Goal: Information Seeking & Learning: Find specific fact

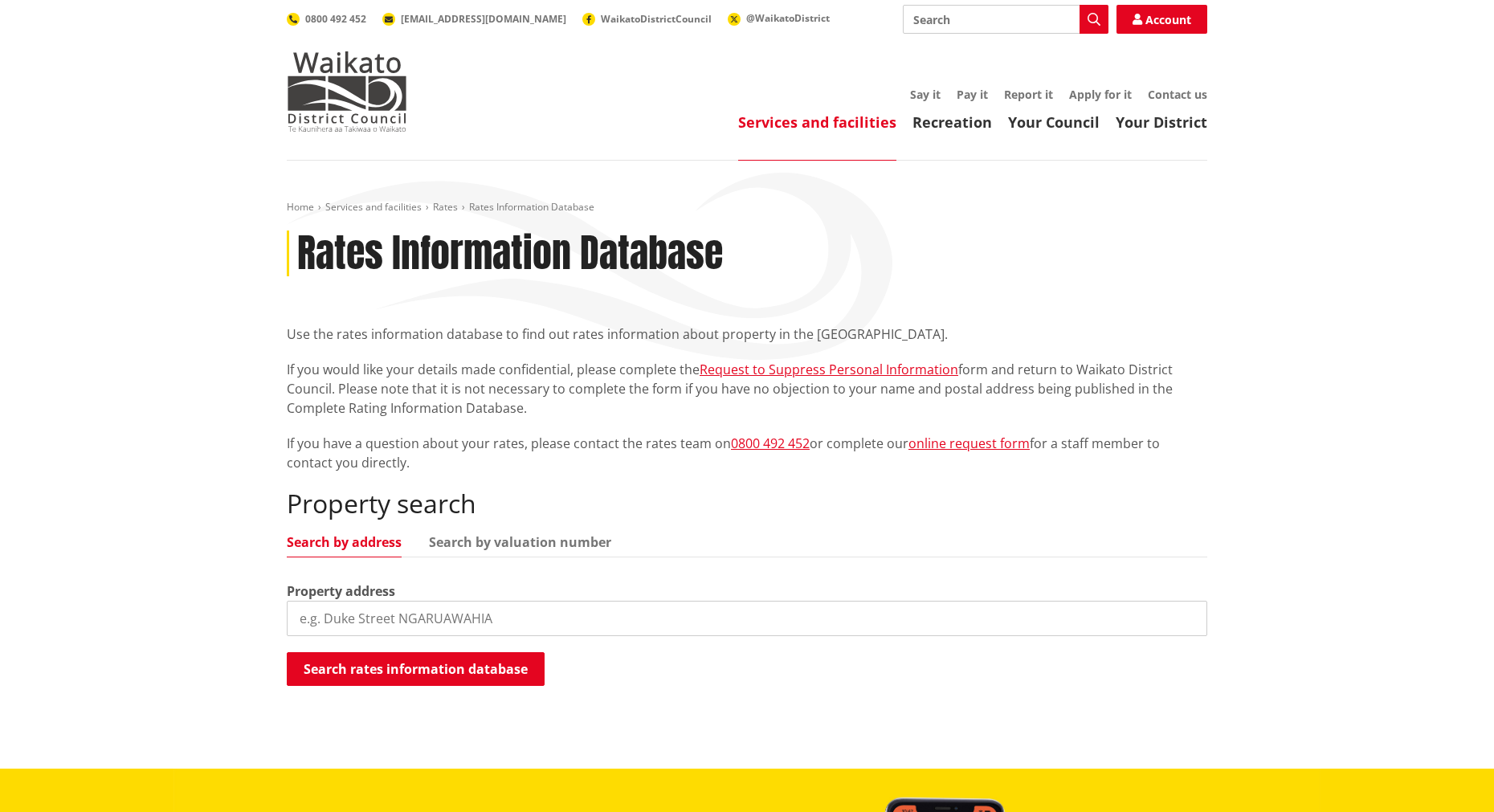
click at [347, 616] on input "search" at bounding box center [747, 619] width 920 height 36
type input "[STREET_ADDRESS]"
click at [361, 661] on button "Search rates information database" at bounding box center [415, 669] width 258 height 34
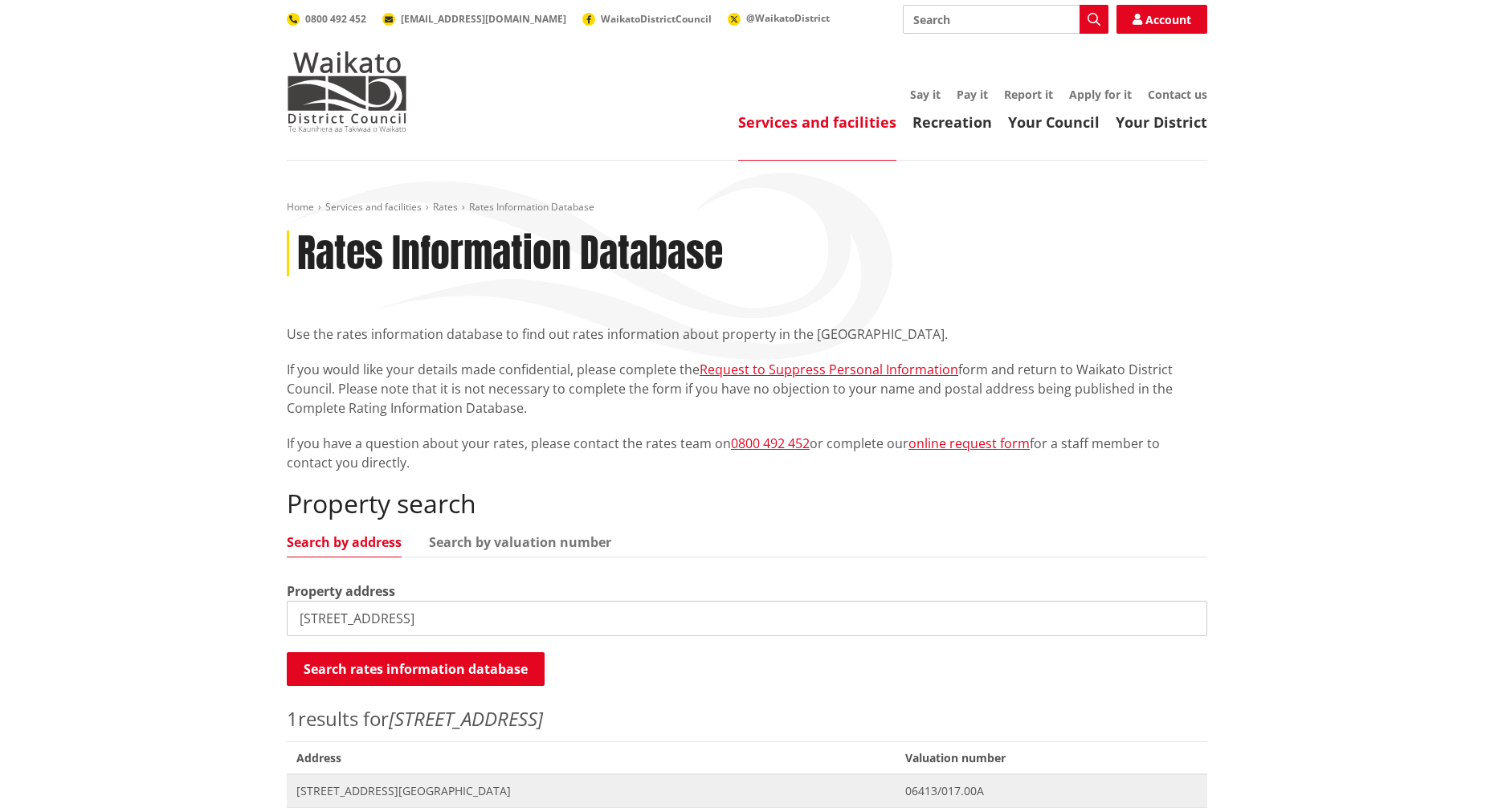
drag, startPoint x: 363, startPoint y: 791, endPoint x: 377, endPoint y: 792, distance: 14.0
click at [363, 791] on span "[STREET_ADDRESS][GEOGRAPHIC_DATA]" at bounding box center [591, 791] width 590 height 16
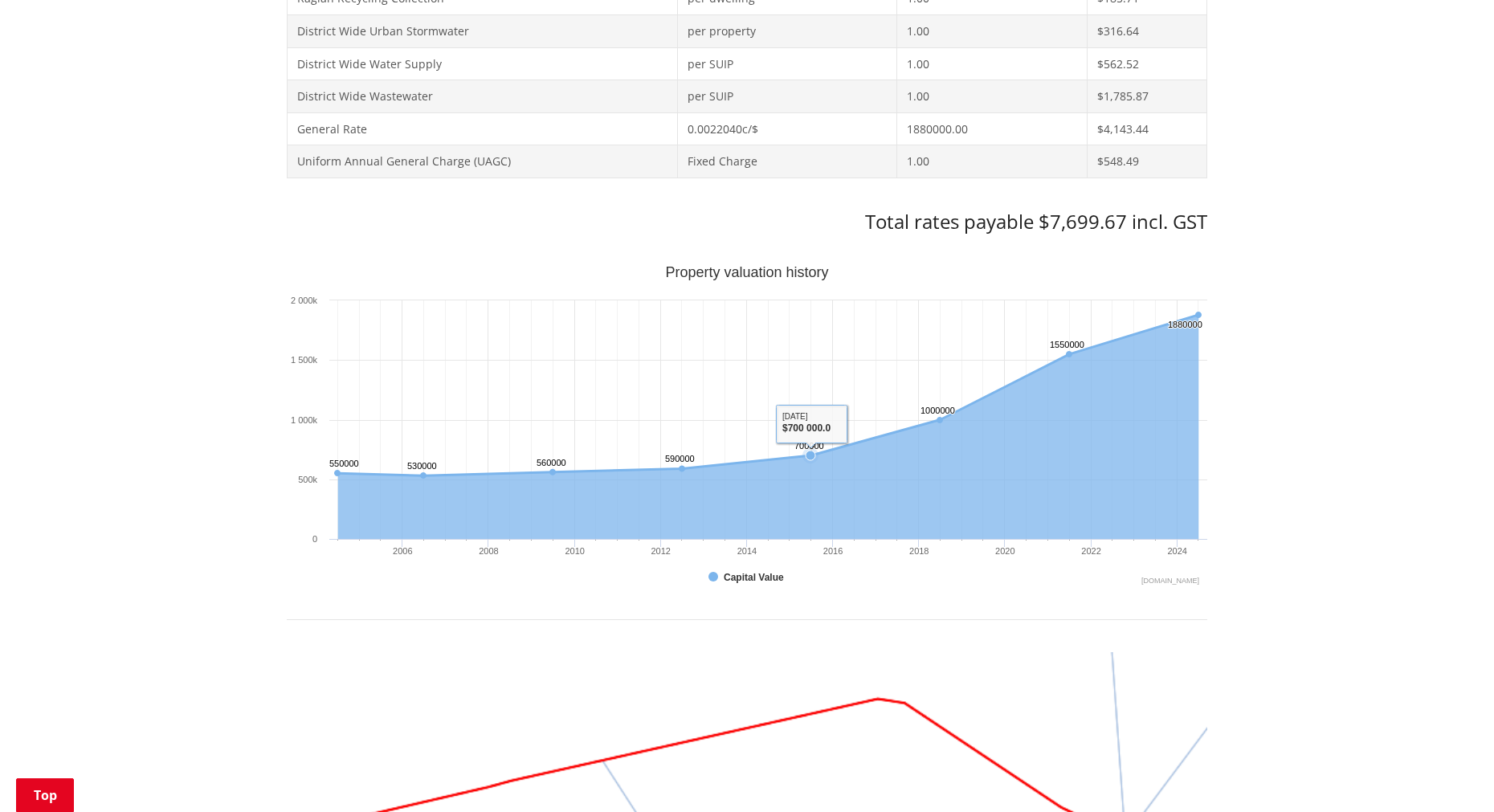
scroll to position [643, 0]
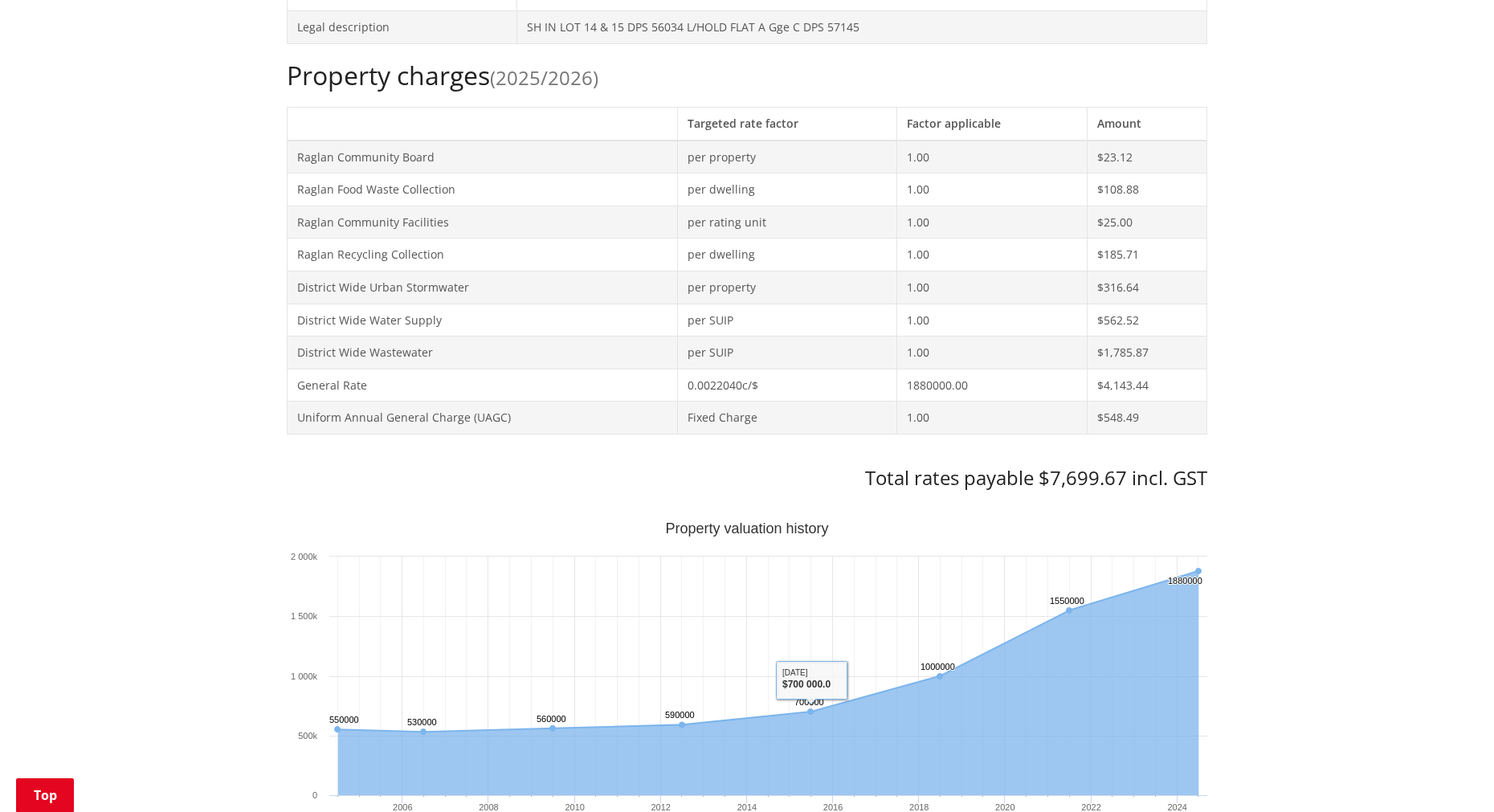
drag, startPoint x: 1108, startPoint y: 495, endPoint x: 1122, endPoint y: 489, distance: 15.2
click at [1108, 495] on div "Search again Print this page Make a rates payment View district plan Recent 78 …" at bounding box center [747, 783] width 920 height 1875
drag, startPoint x: 1130, startPoint y: 471, endPoint x: 1051, endPoint y: 485, distance: 80.2
click at [1051, 485] on h3 "Total rates payable $7,699.67 incl. GST" at bounding box center [747, 477] width 920 height 23
copy h3 "7,699.67"
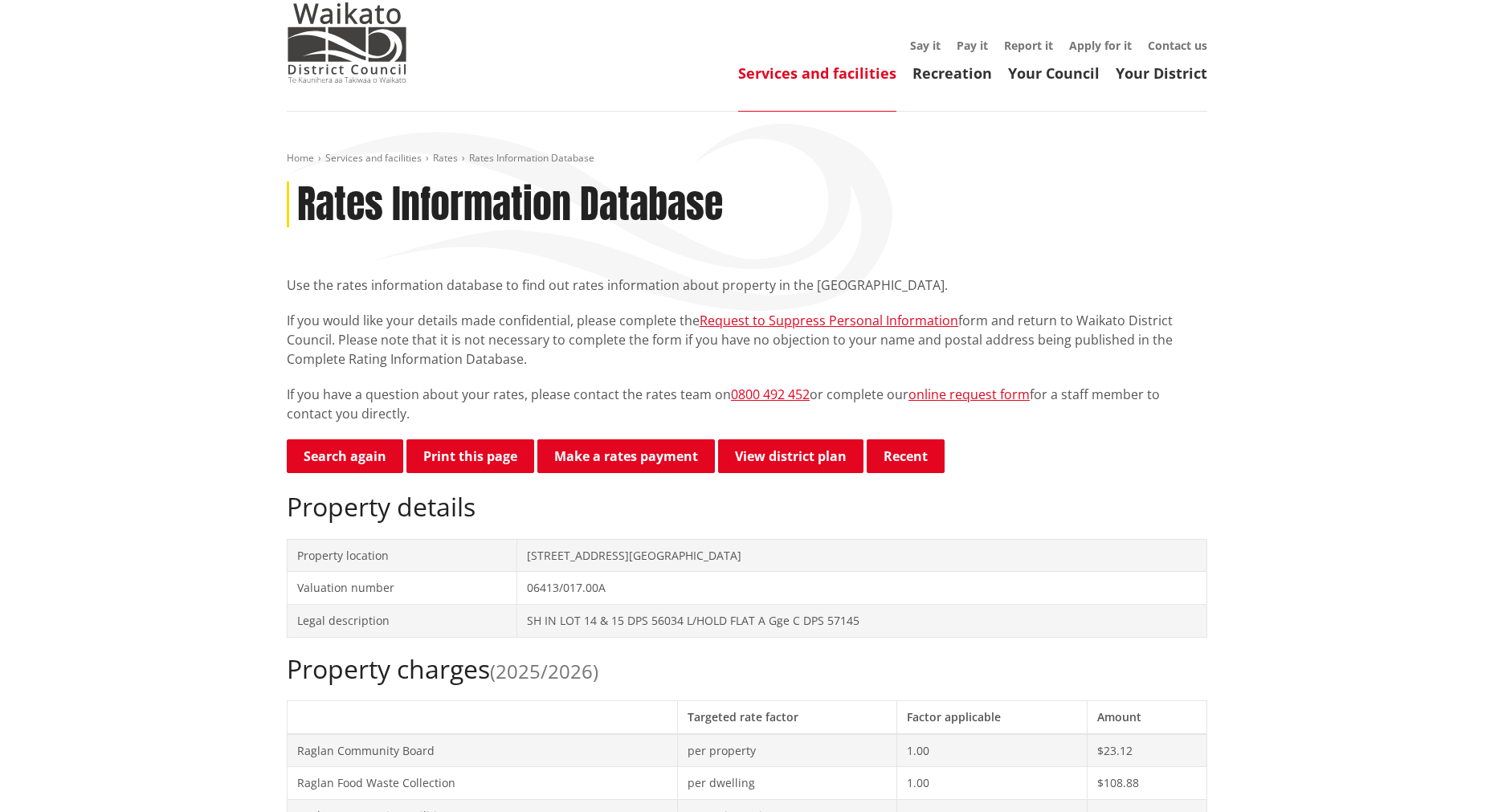
scroll to position [0, 0]
